Goal: Transaction & Acquisition: Purchase product/service

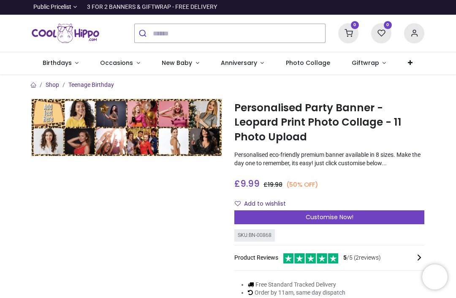
click at [222, 294] on div at bounding box center [126, 217] width 202 height 237
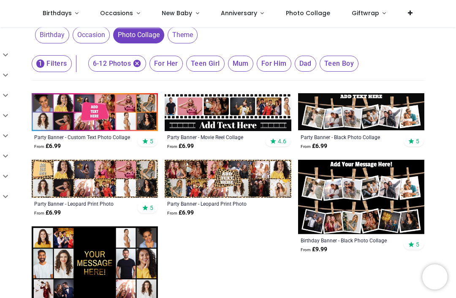
scroll to position [151, 0]
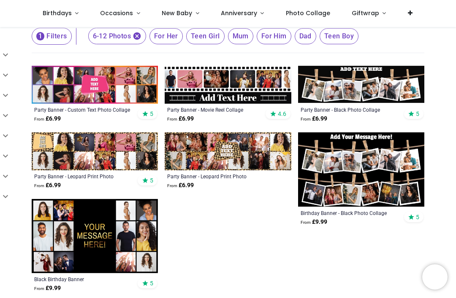
click at [105, 43] on span "6-12 Photos" at bounding box center [117, 36] width 58 height 16
click at [136, 34] on icon "button" at bounding box center [137, 36] width 8 height 8
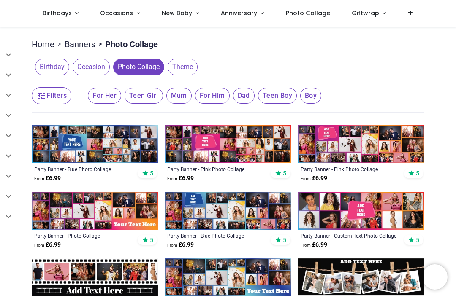
scroll to position [24, 0]
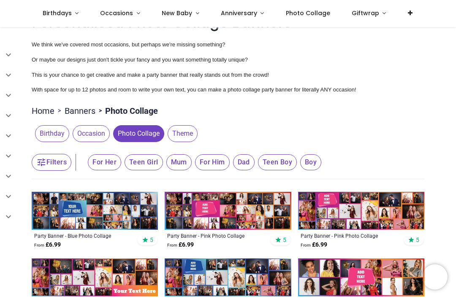
click at [50, 160] on button "Filters" at bounding box center [52, 162] width 40 height 17
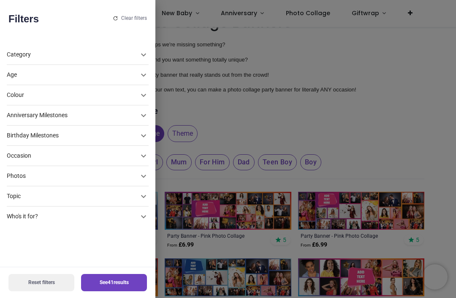
click at [15, 79] on div "Photos" at bounding box center [73, 75] width 132 height 8
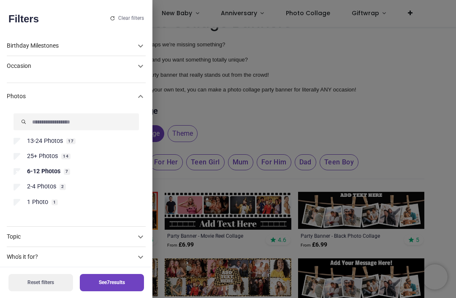
scroll to position [49, 0]
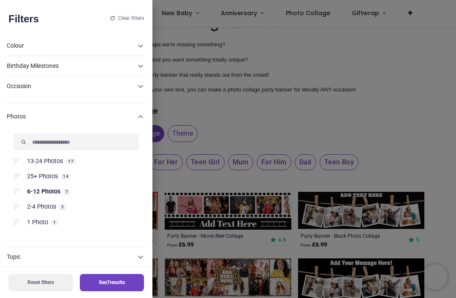
click at [93, 284] on button "See 7 results" at bounding box center [112, 282] width 65 height 17
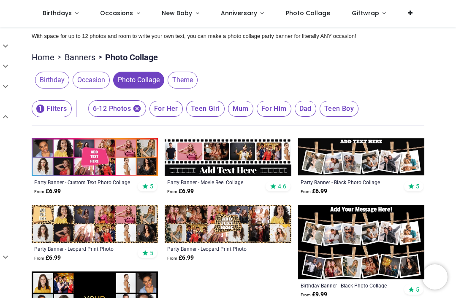
scroll to position [84, 0]
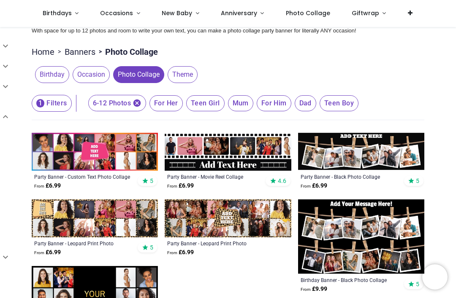
click at [223, 216] on img at bounding box center [227, 218] width 126 height 38
click at [56, 215] on img at bounding box center [95, 218] width 126 height 38
click at [72, 221] on img at bounding box center [95, 218] width 126 height 38
click at [62, 218] on img at bounding box center [95, 218] width 126 height 38
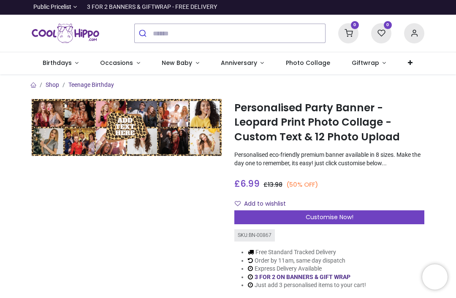
click at [146, 145] on img at bounding box center [127, 127] width 190 height 57
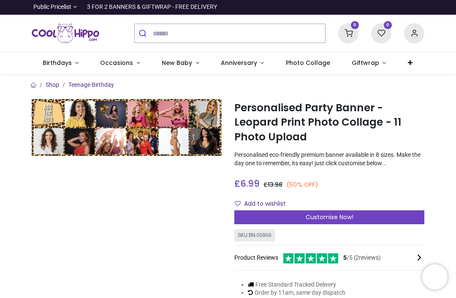
click at [270, 220] on div "Customise Now!" at bounding box center [329, 217] width 190 height 14
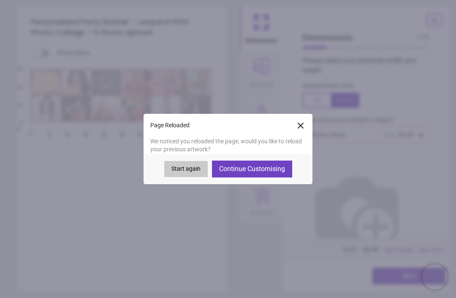
click at [182, 172] on button "Start again" at bounding box center [185, 169] width 43 height 16
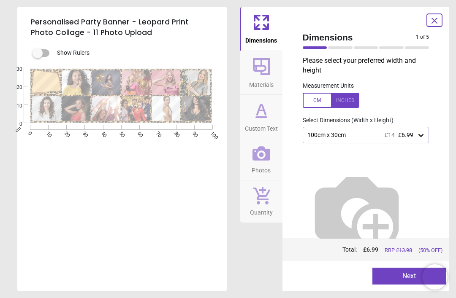
click at [323, 140] on div "100cm x 30cm £14 £6.99" at bounding box center [365, 135] width 127 height 16
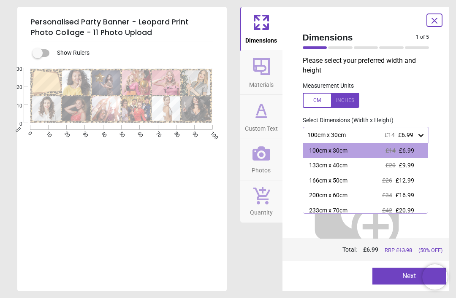
click at [313, 164] on div "133cm x 40cm" at bounding box center [328, 166] width 38 height 8
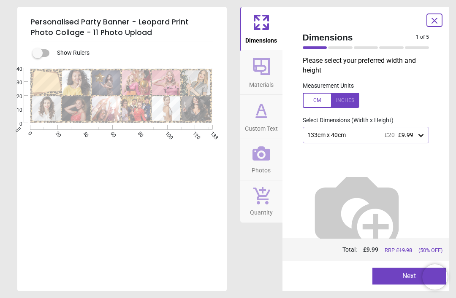
click at [336, 98] on div at bounding box center [330, 100] width 57 height 15
click at [316, 94] on div at bounding box center [330, 100] width 57 height 15
click at [344, 100] on div at bounding box center [330, 100] width 57 height 15
click at [316, 101] on div at bounding box center [330, 100] width 57 height 15
